Goal: Find specific page/section: Find specific page/section

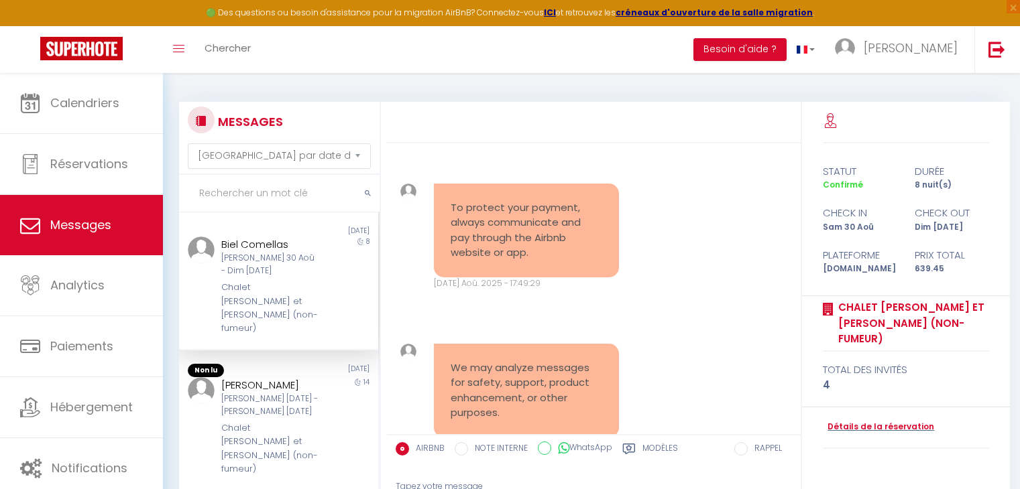
select select "message"
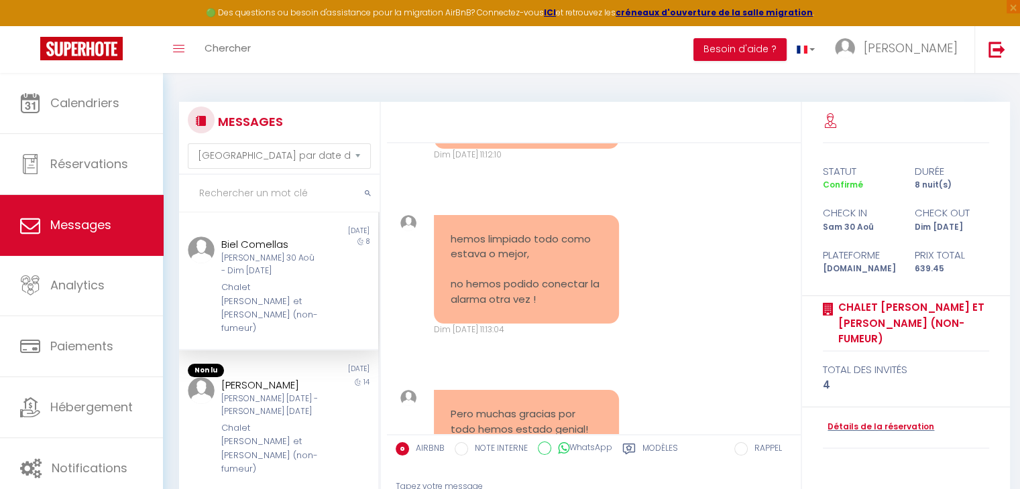
scroll to position [5468, 0]
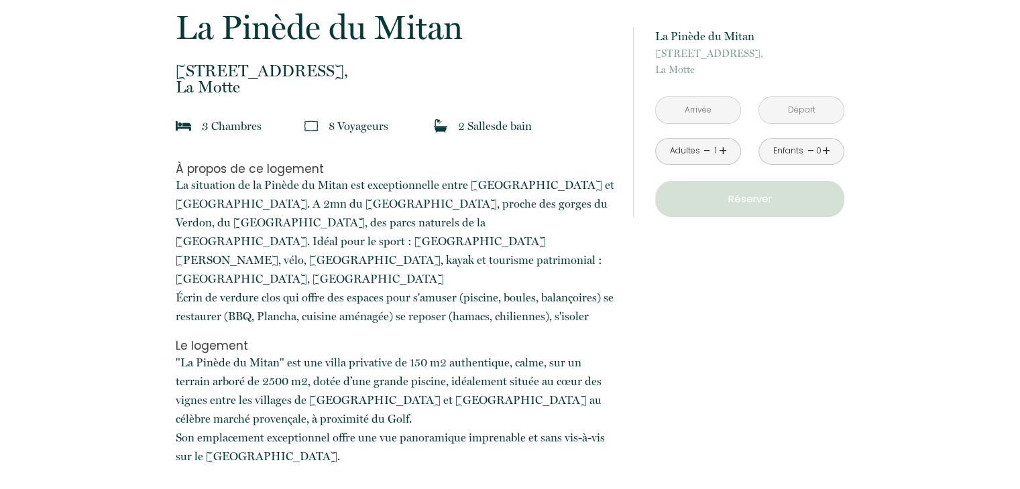
scroll to position [402, 0]
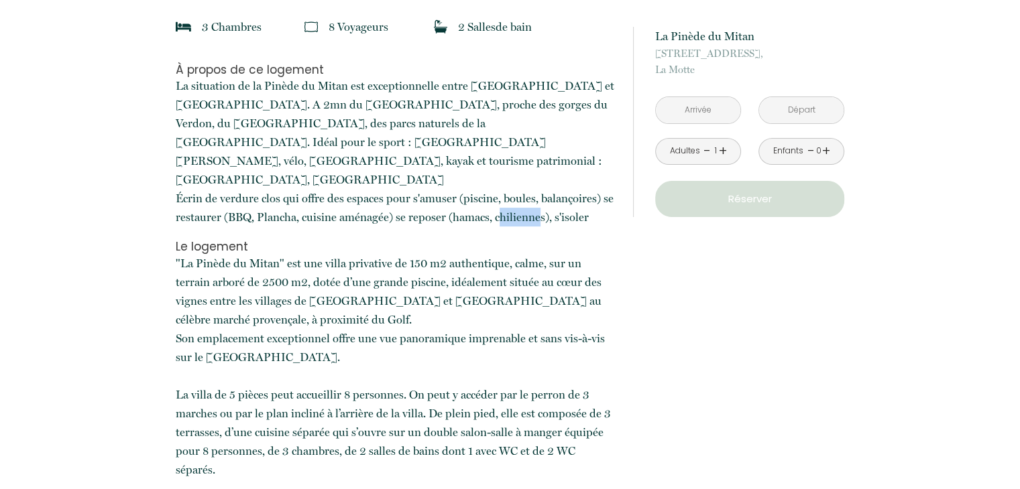
drag, startPoint x: 499, startPoint y: 180, endPoint x: 539, endPoint y: 180, distance: 40.2
click at [538, 180] on span "La situation de la Pinède du Mitan est exceptionnelle entre [GEOGRAPHIC_DATA] e…" at bounding box center [395, 151] width 439 height 145
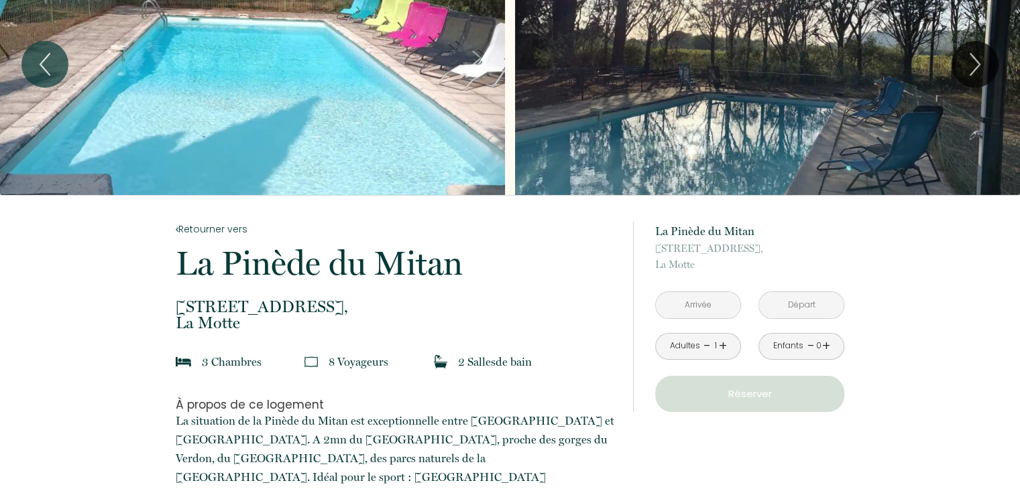
scroll to position [0, 0]
